Goal: Task Accomplishment & Management: Manage account settings

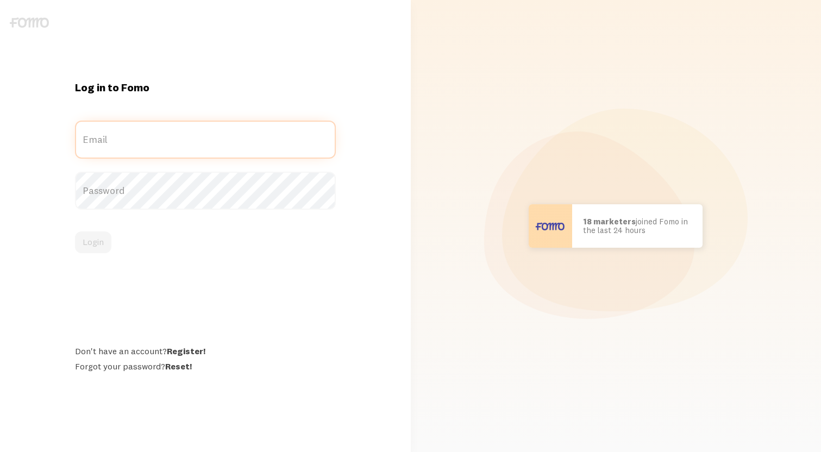
type input "[EMAIL_ADDRESS][DOMAIN_NAME]"
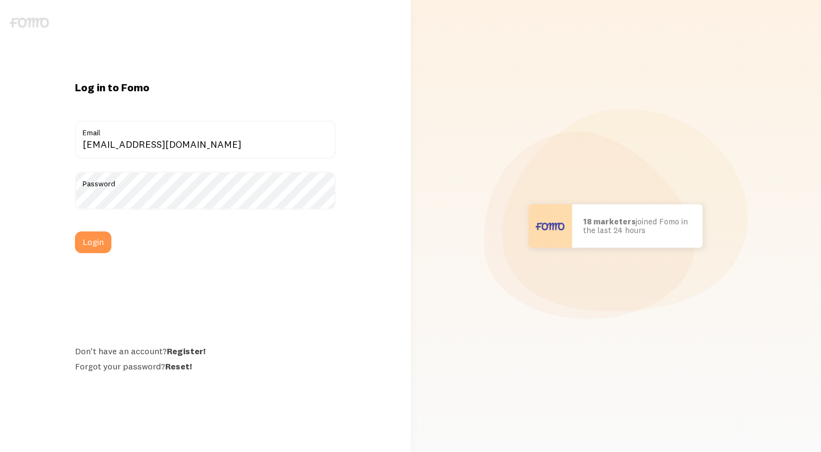
click at [100, 245] on div "Login" at bounding box center [205, 242] width 261 height 22
click at [95, 239] on button "Login" at bounding box center [93, 242] width 36 height 22
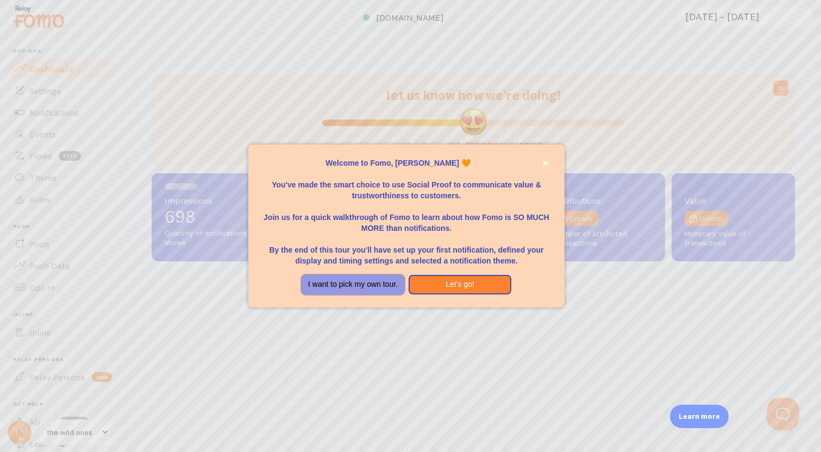
click at [367, 280] on button "I want to pick my own tour." at bounding box center [353, 285] width 103 height 20
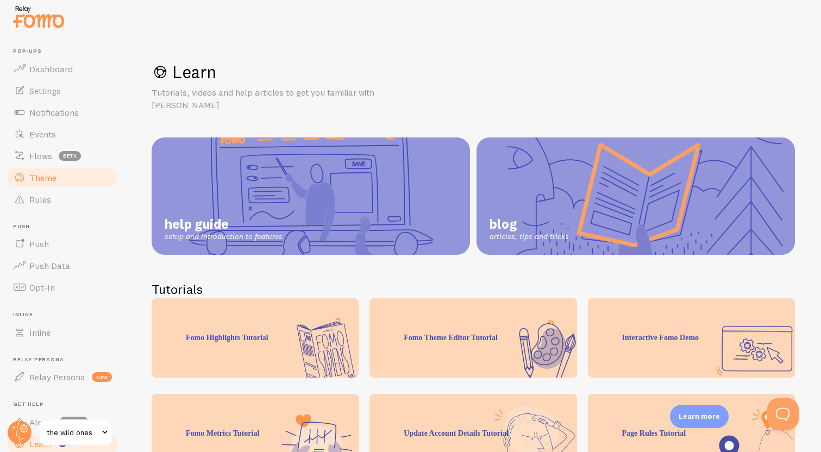
scroll to position [63, 0]
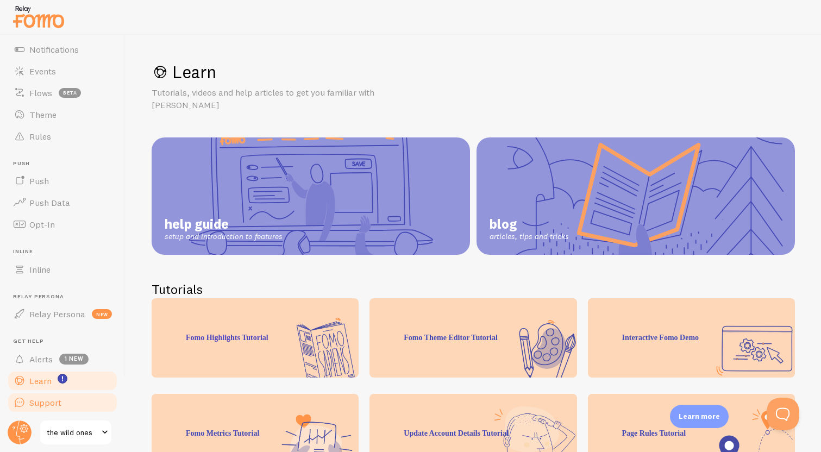
click at [52, 401] on span "Support" at bounding box center [45, 402] width 32 height 11
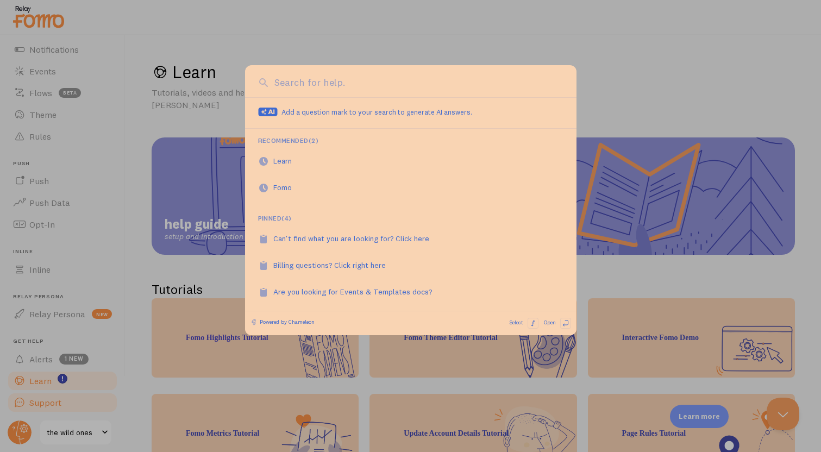
scroll to position [0, 0]
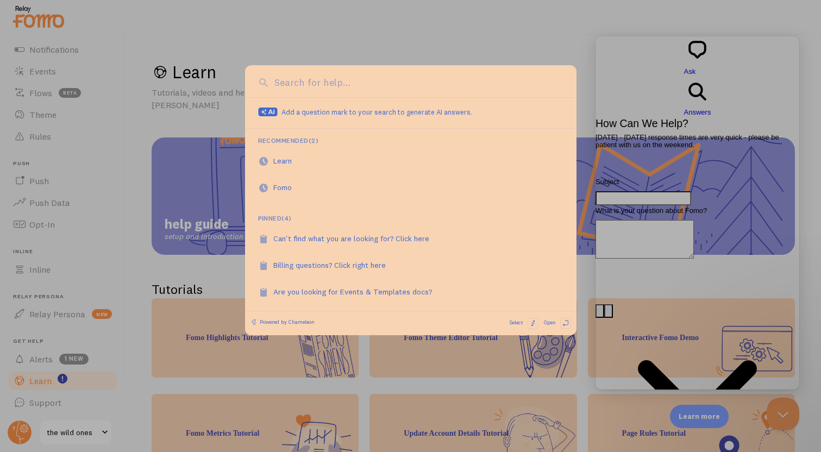
click at [592, 87] on div at bounding box center [410, 226] width 821 height 452
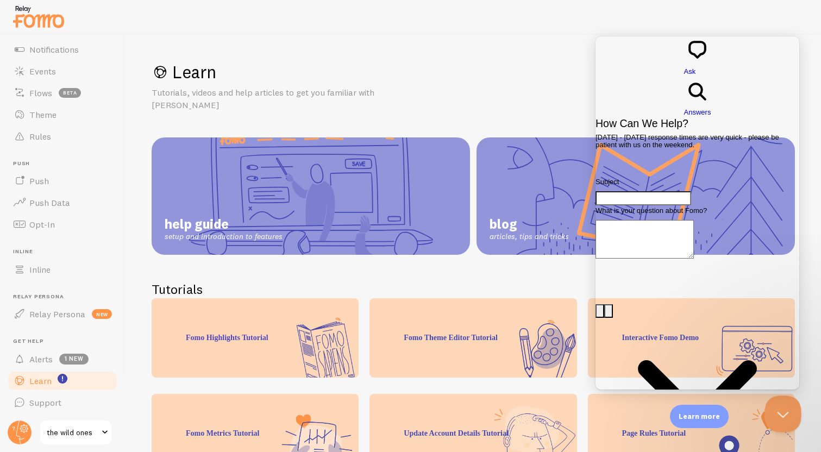
click at [780, 409] on button "Close Beacon popover" at bounding box center [780, 412] width 33 height 33
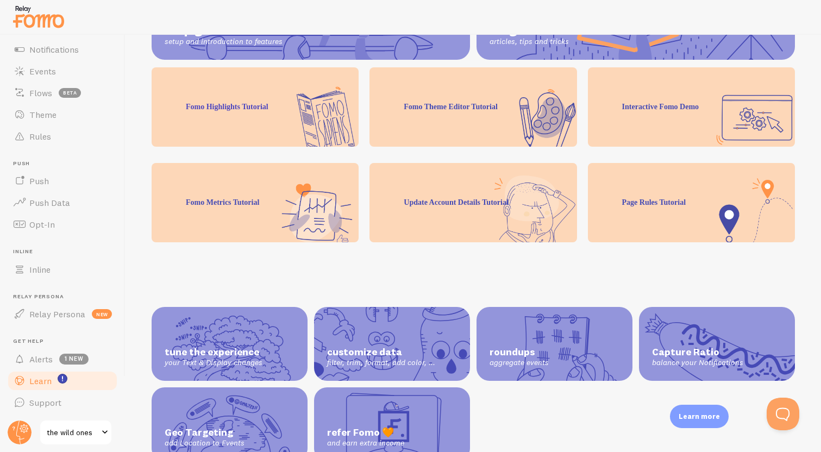
scroll to position [231, 0]
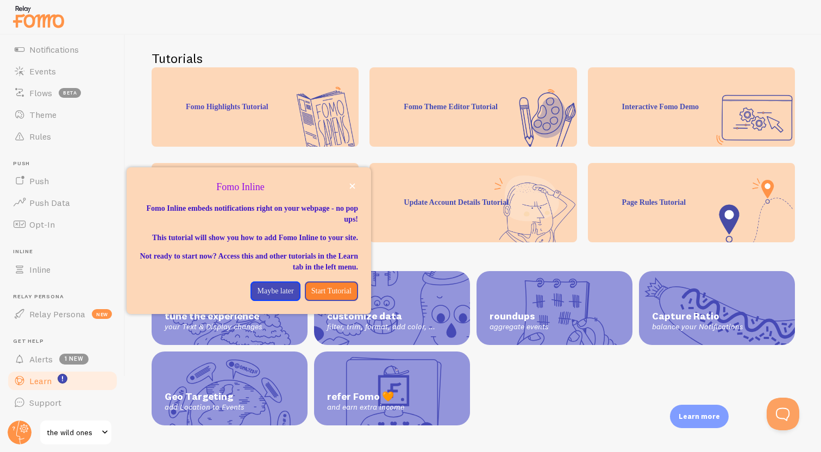
click at [104, 423] on link "the wild ones" at bounding box center [75, 432] width 73 height 26
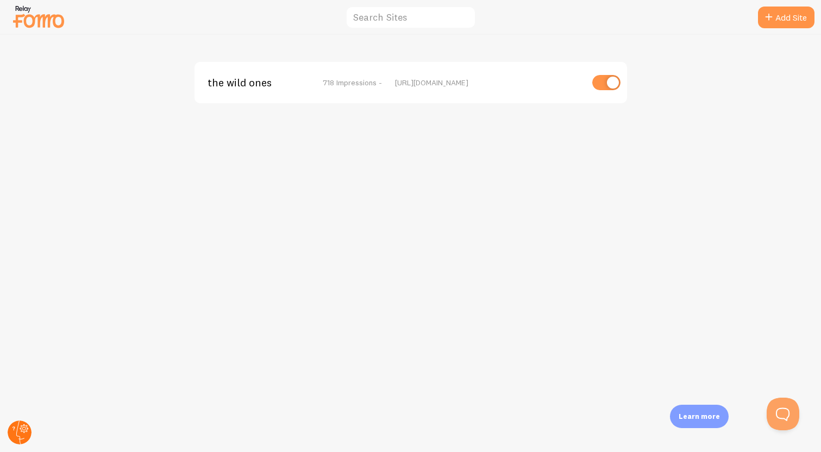
click at [10, 434] on circle at bounding box center [20, 433] width 24 height 24
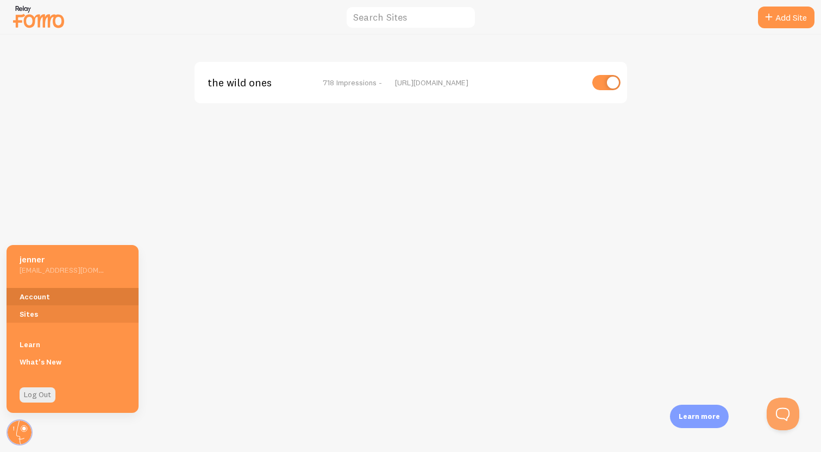
click at [54, 294] on link "Account" at bounding box center [73, 296] width 132 height 17
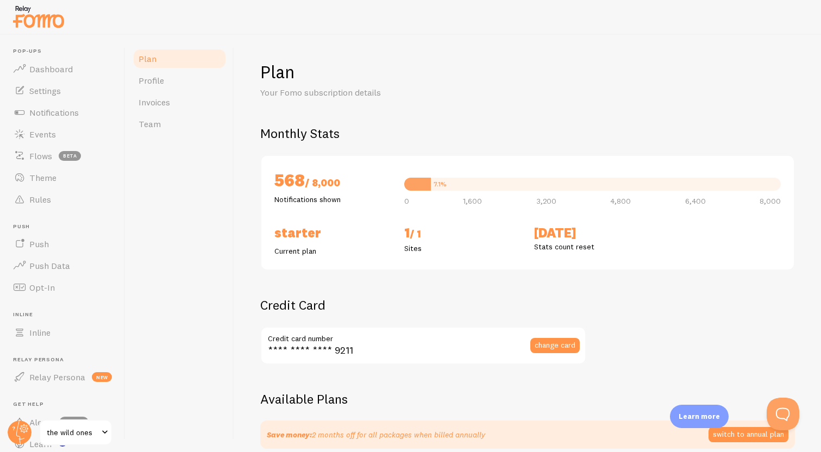
checkbox input "true"
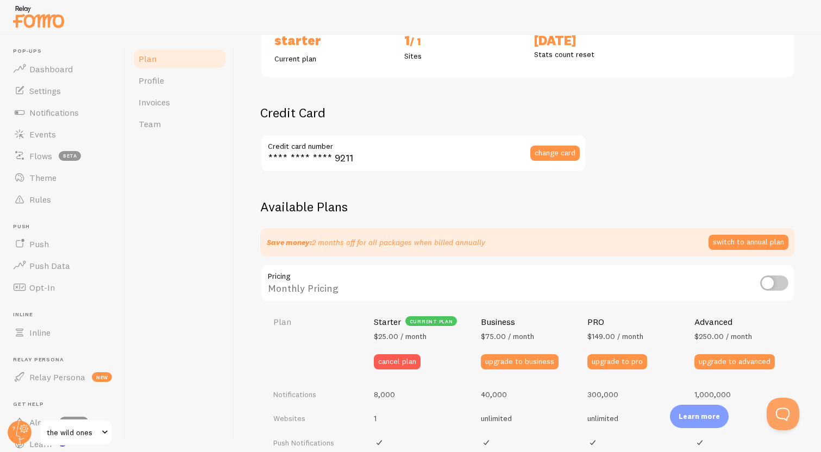
scroll to position [215, 0]
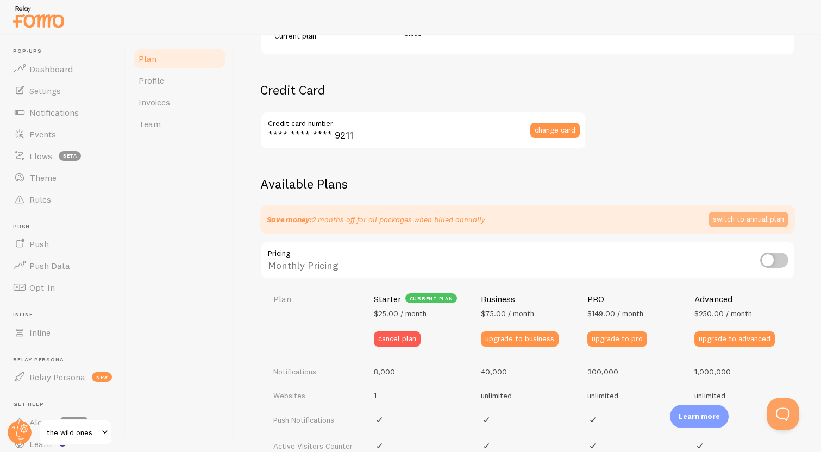
click at [761, 217] on button "switch to annual plan" at bounding box center [749, 219] width 80 height 15
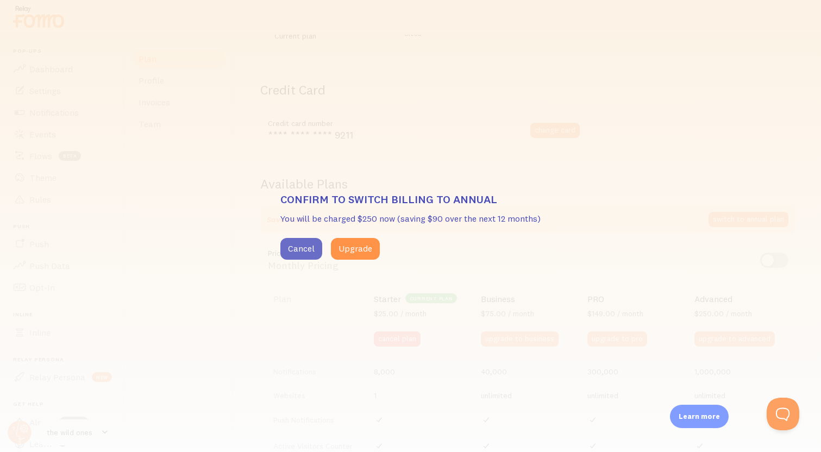
click at [299, 249] on button "Cancel" at bounding box center [301, 249] width 42 height 22
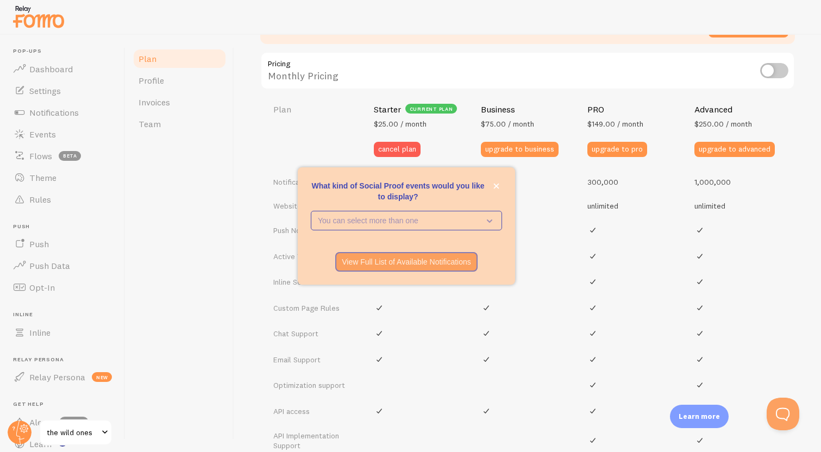
scroll to position [416, 0]
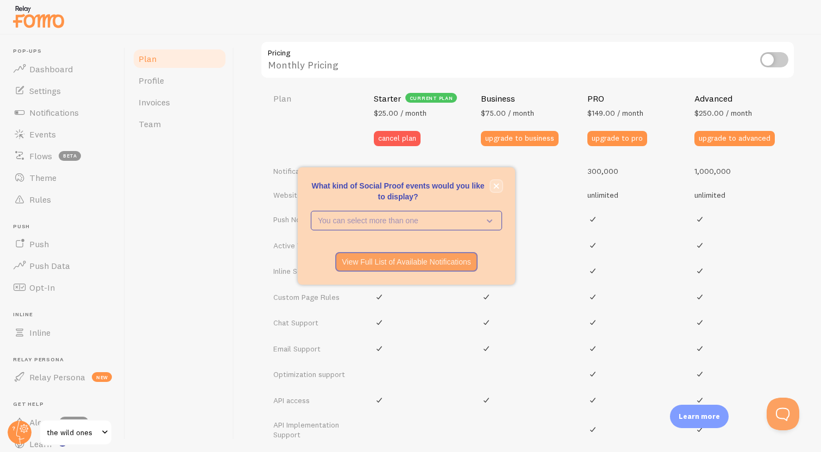
click at [497, 186] on icon "close," at bounding box center [496, 186] width 6 height 6
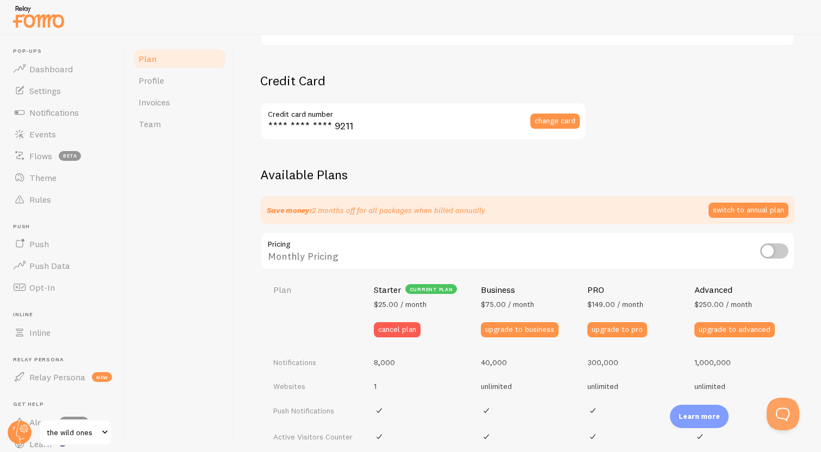
scroll to position [225, 0]
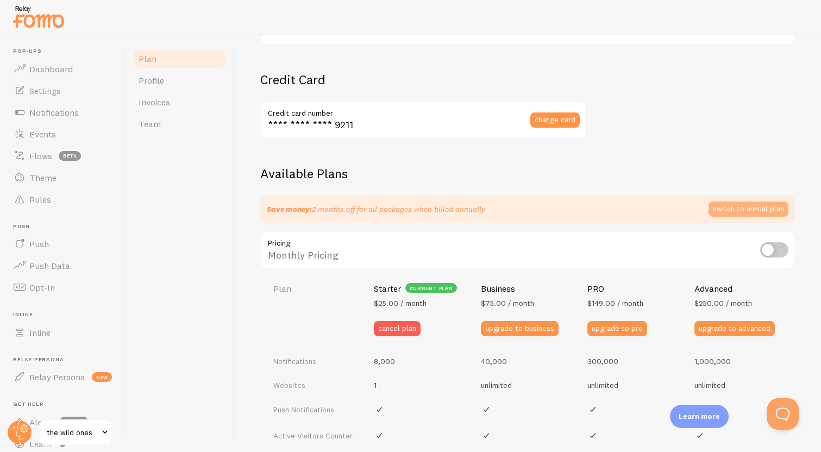
click at [760, 204] on button "switch to annual plan" at bounding box center [749, 209] width 80 height 15
